Goal: Check status: Check status

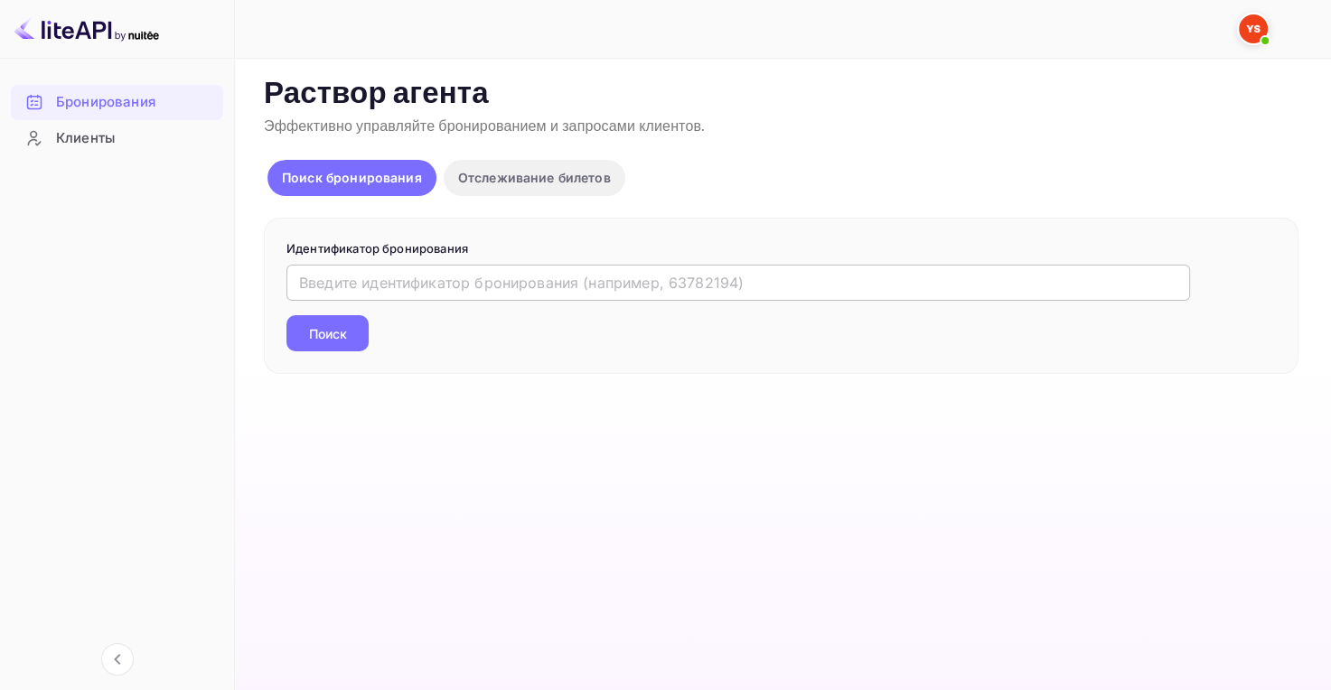
click at [398, 287] on input "text" at bounding box center [738, 283] width 904 height 36
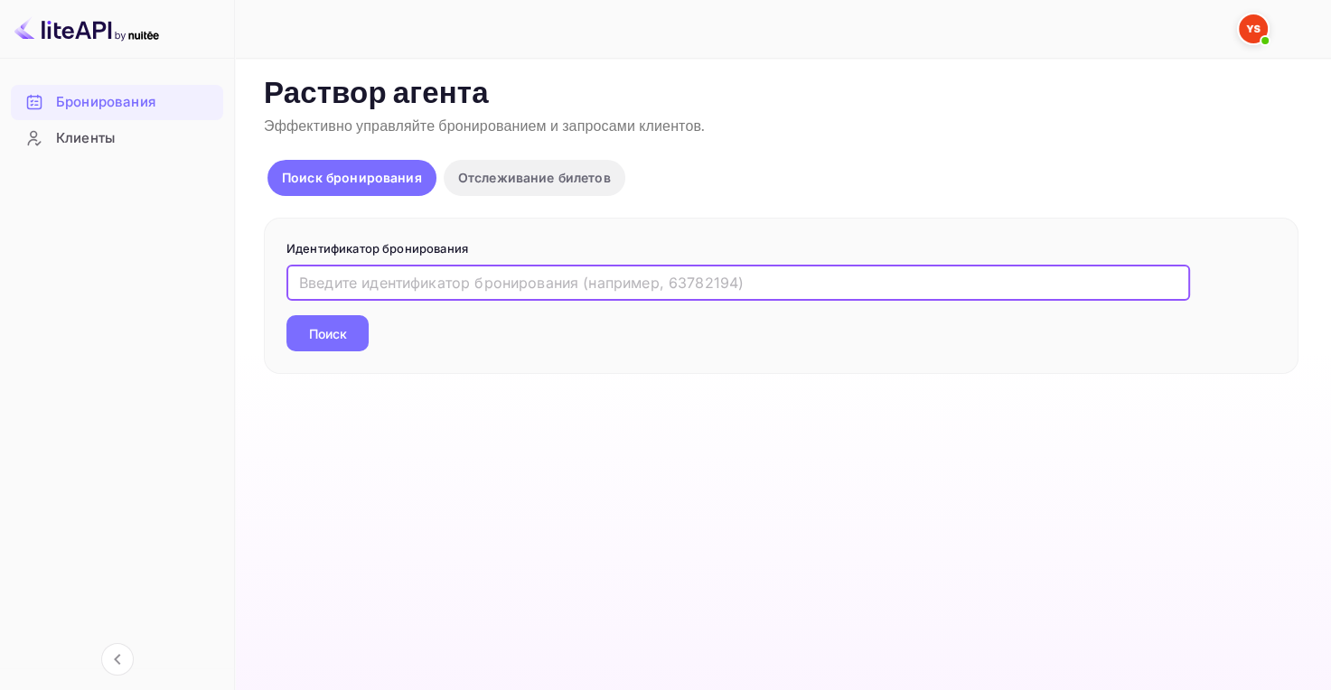
paste input "9787397"
type input "9787397"
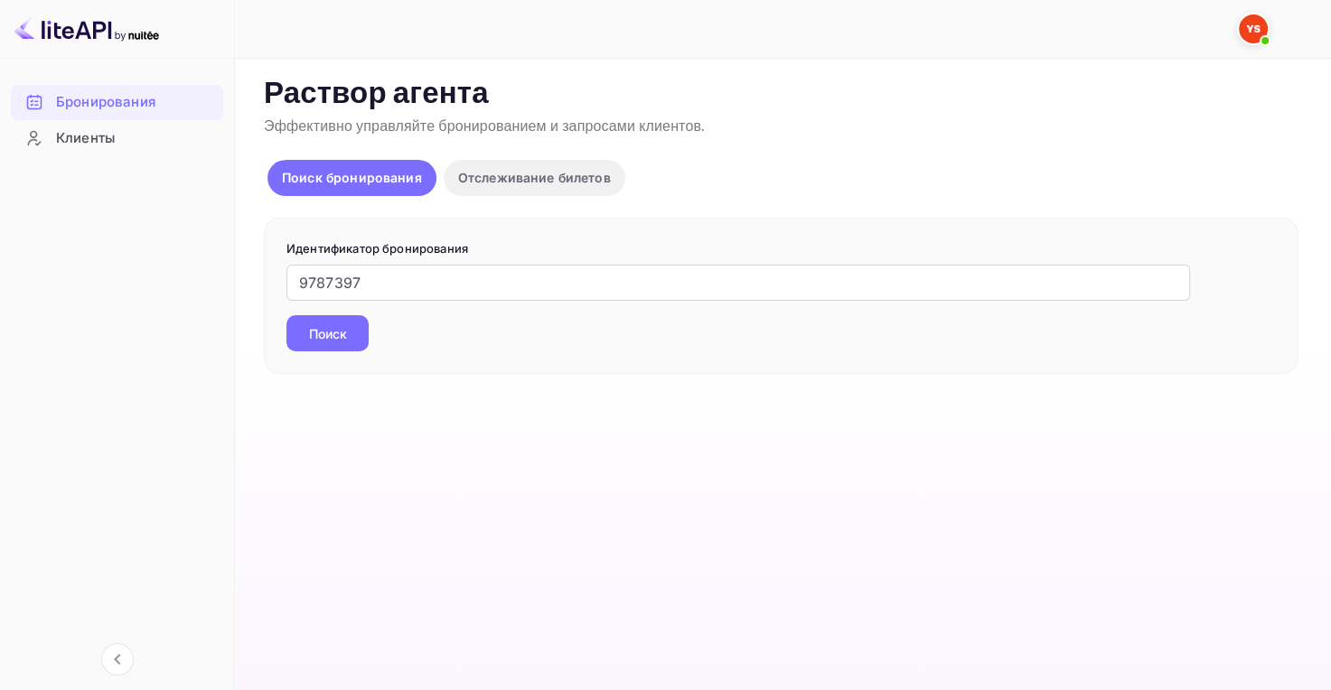
click at [335, 333] on ya-tr-span "Поиск" at bounding box center [328, 333] width 38 height 19
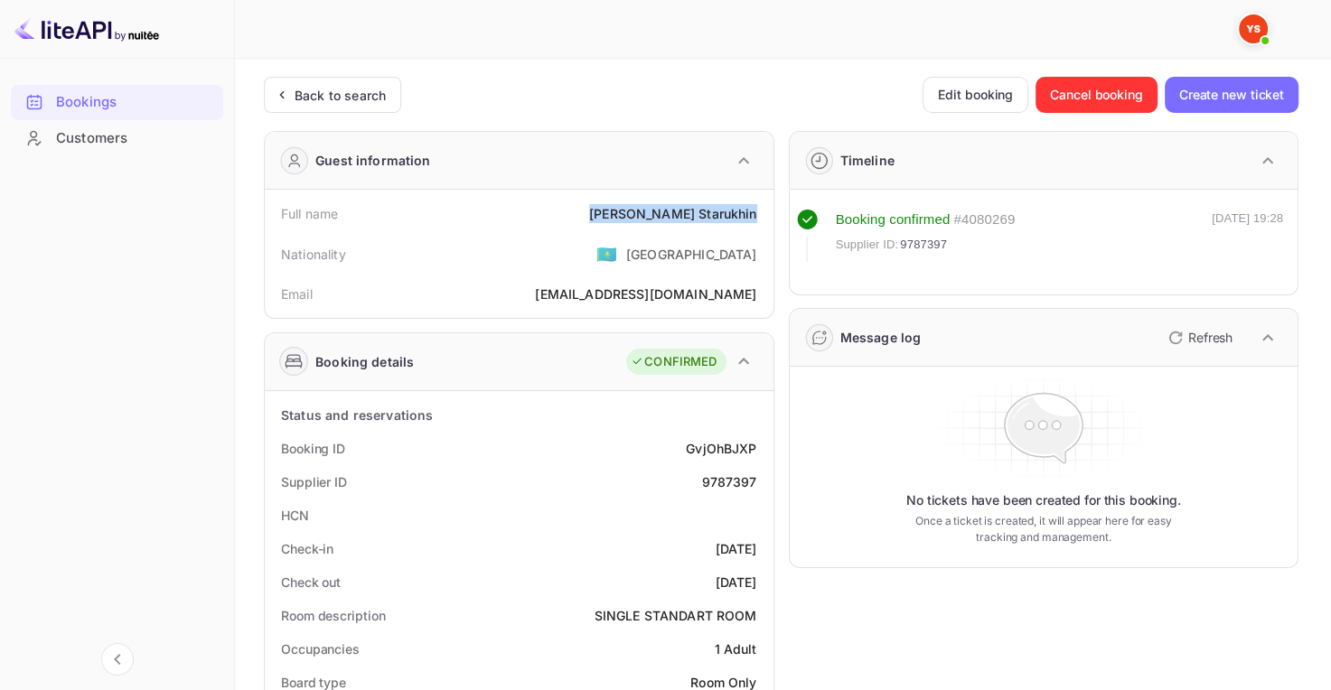
drag, startPoint x: 647, startPoint y: 210, endPoint x: 754, endPoint y: 207, distance: 106.7
click at [754, 207] on div "Full name [PERSON_NAME]" at bounding box center [519, 213] width 494 height 33
copy div "[PERSON_NAME]"
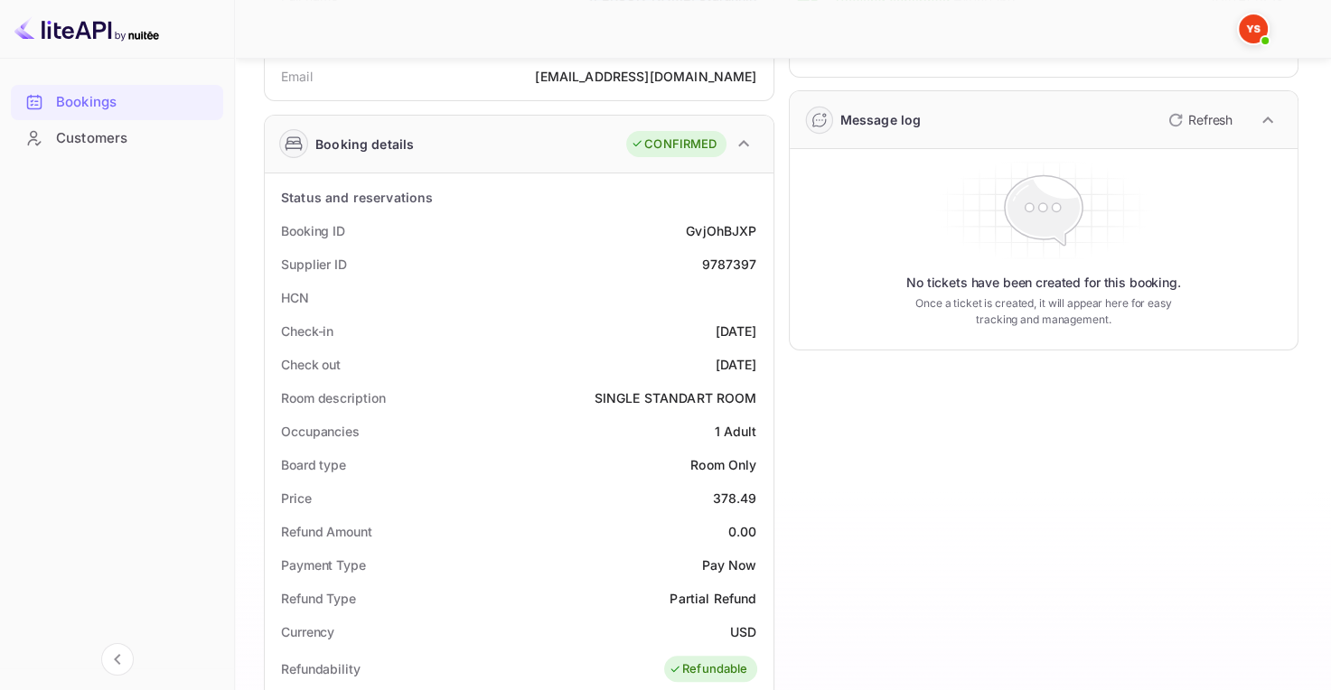
scroll to position [271, 0]
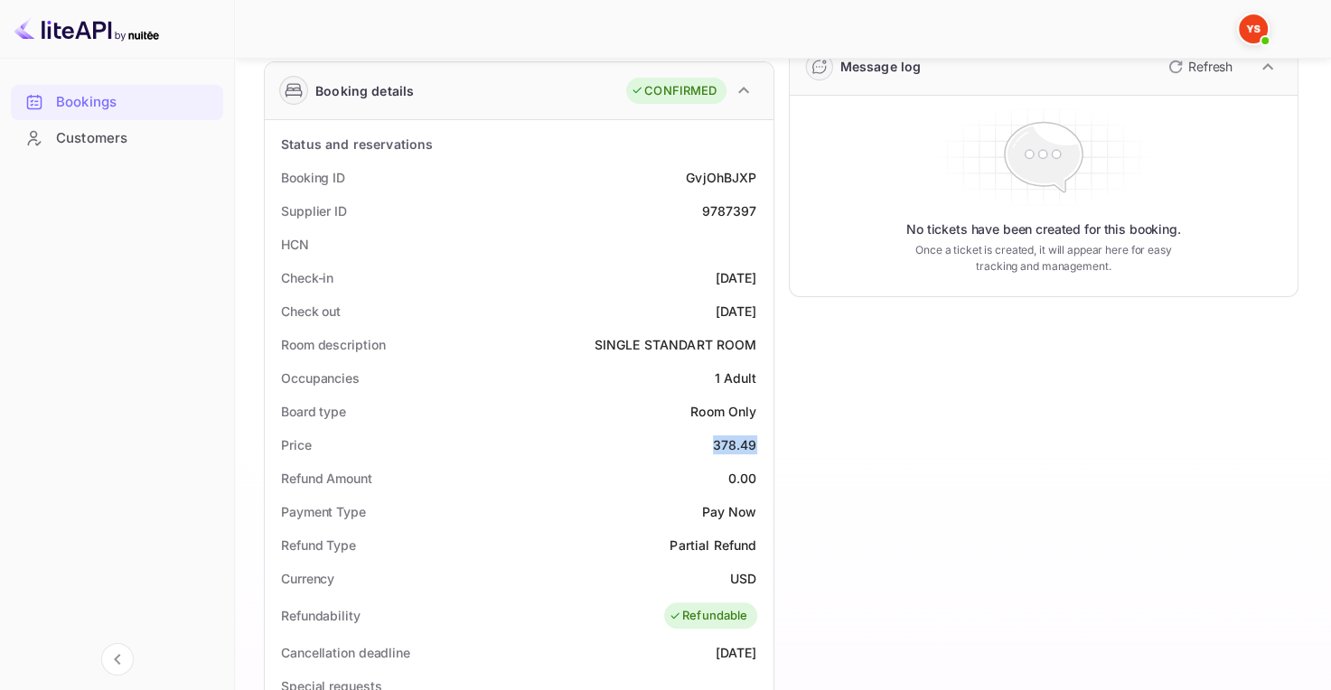
drag, startPoint x: 725, startPoint y: 443, endPoint x: 755, endPoint y: 445, distance: 30.8
click at [755, 445] on div "378.49" at bounding box center [735, 445] width 44 height 19
copy div "378.49"
drag, startPoint x: 725, startPoint y: 580, endPoint x: 755, endPoint y: 582, distance: 30.8
click at [755, 582] on div "Currency USD" at bounding box center [519, 578] width 494 height 33
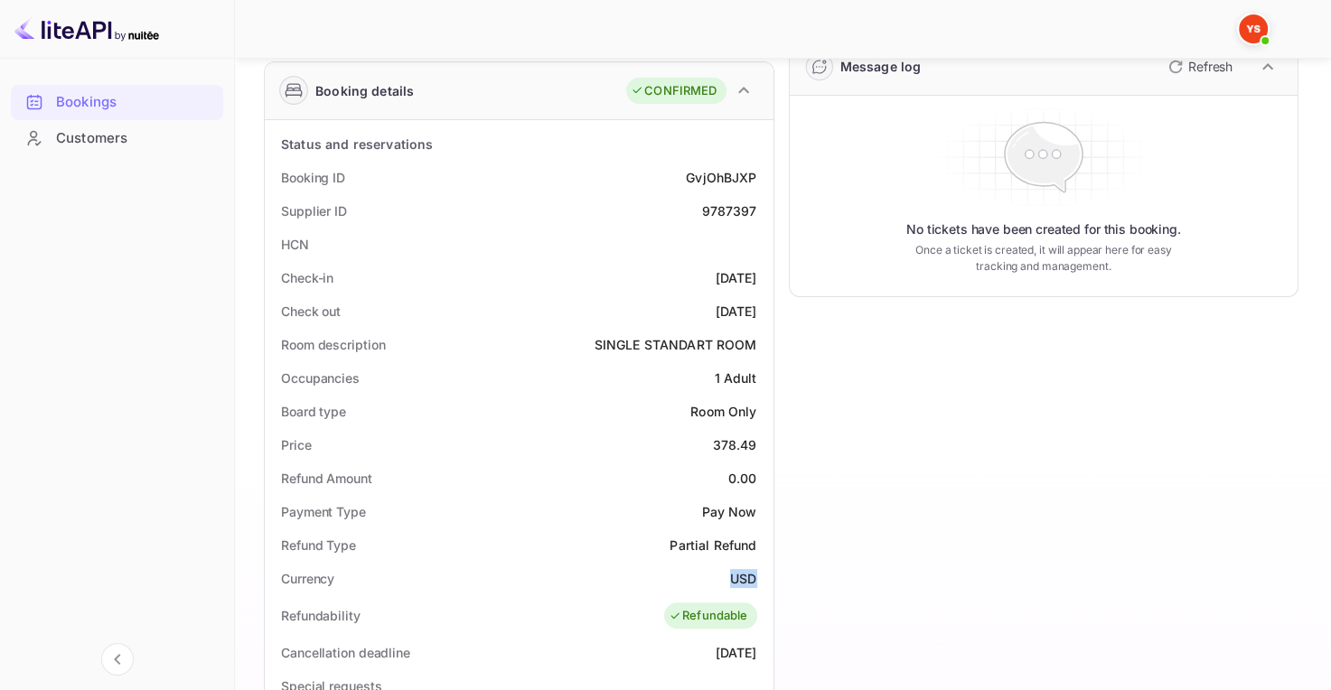
copy ya-tr-span "USD"
